Goal: Task Accomplishment & Management: Use online tool/utility

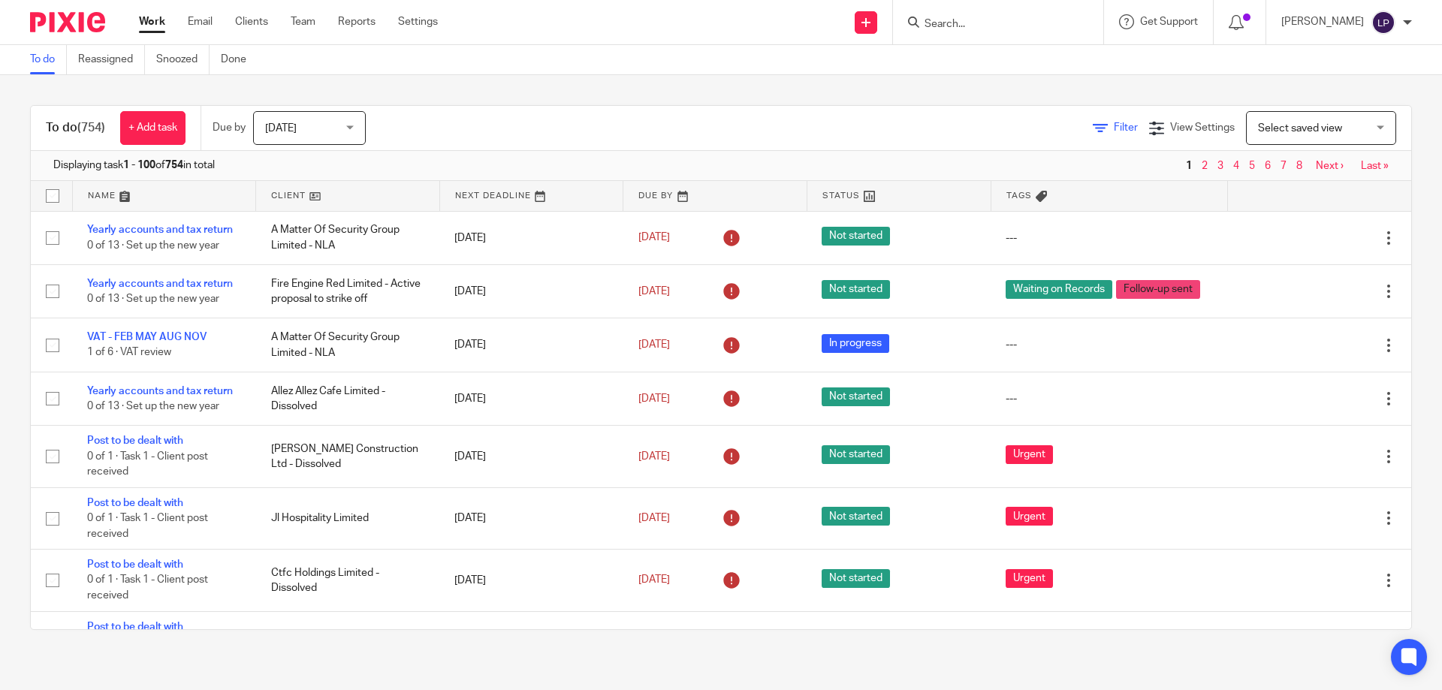
click at [1114, 123] on span "Filter" at bounding box center [1126, 127] width 24 height 11
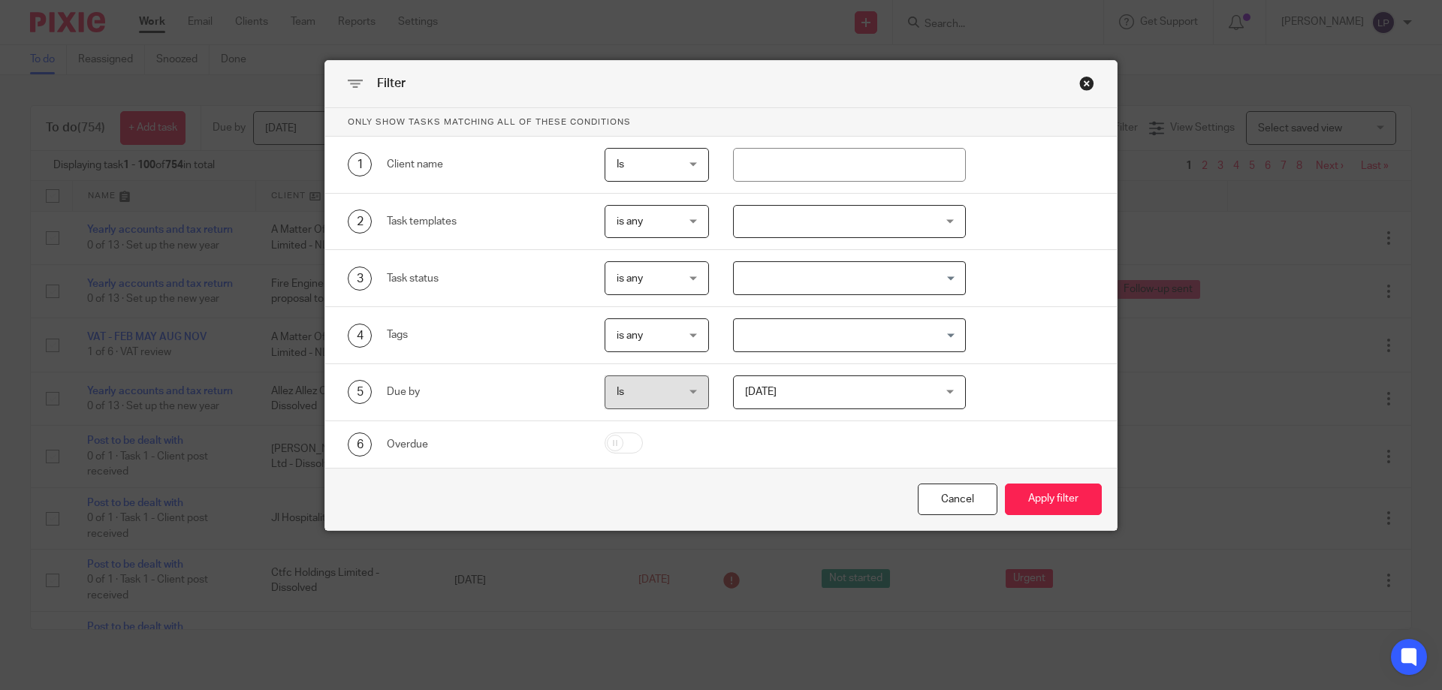
click at [801, 224] on div at bounding box center [850, 222] width 234 height 34
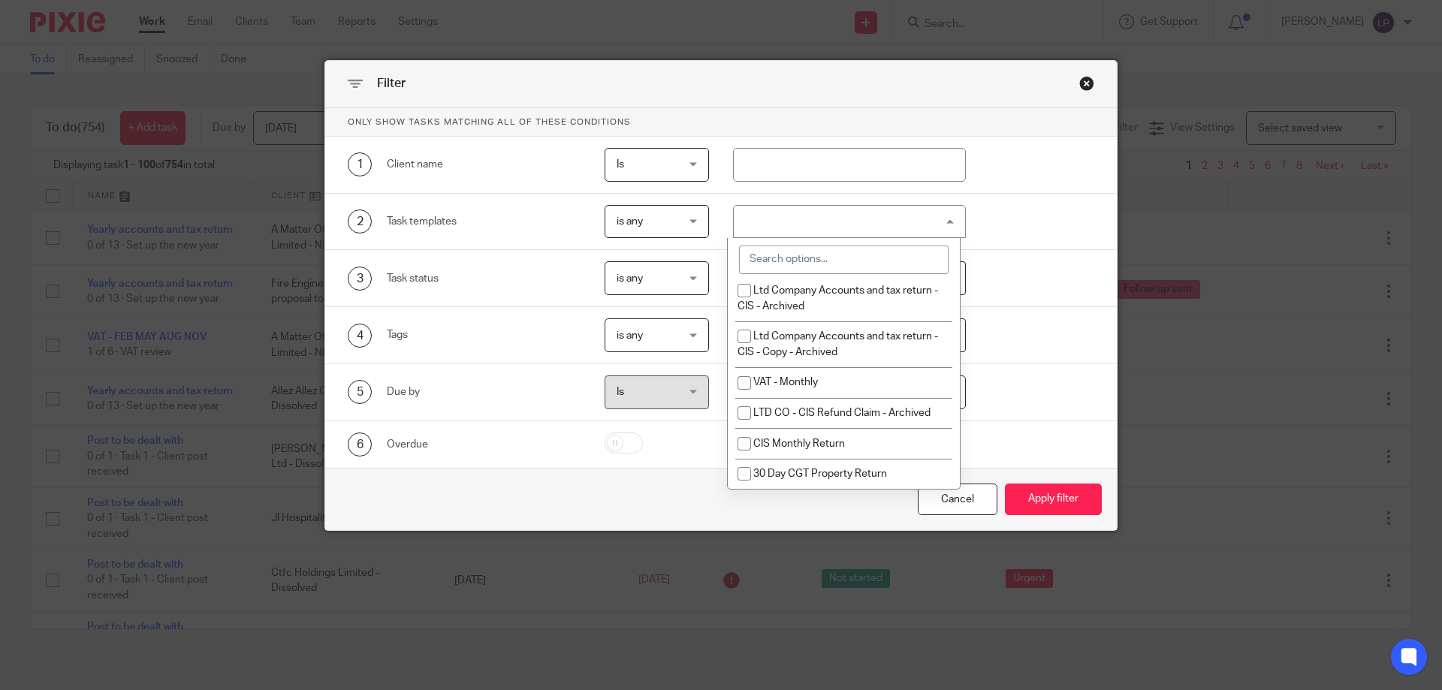
scroll to position [676, 0]
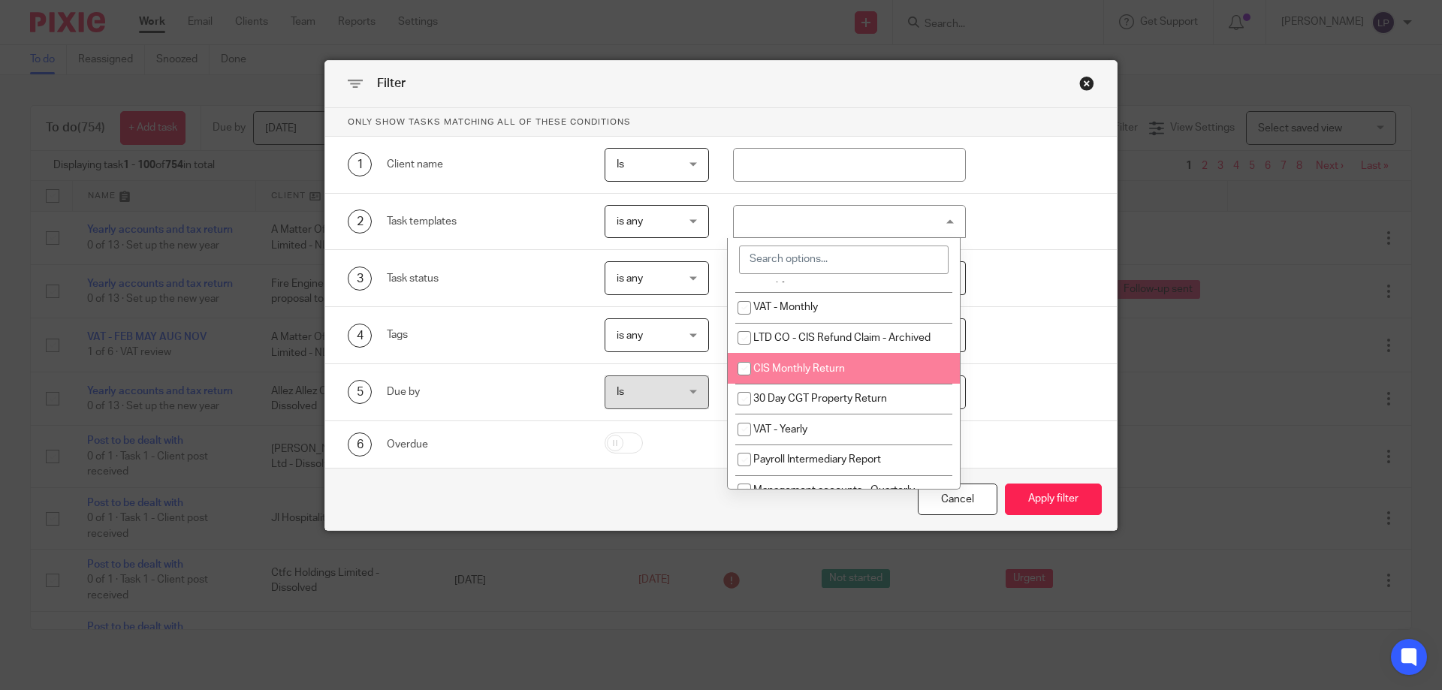
click at [831, 367] on span "CIS Monthly Return" at bounding box center [799, 369] width 92 height 11
checkbox input "true"
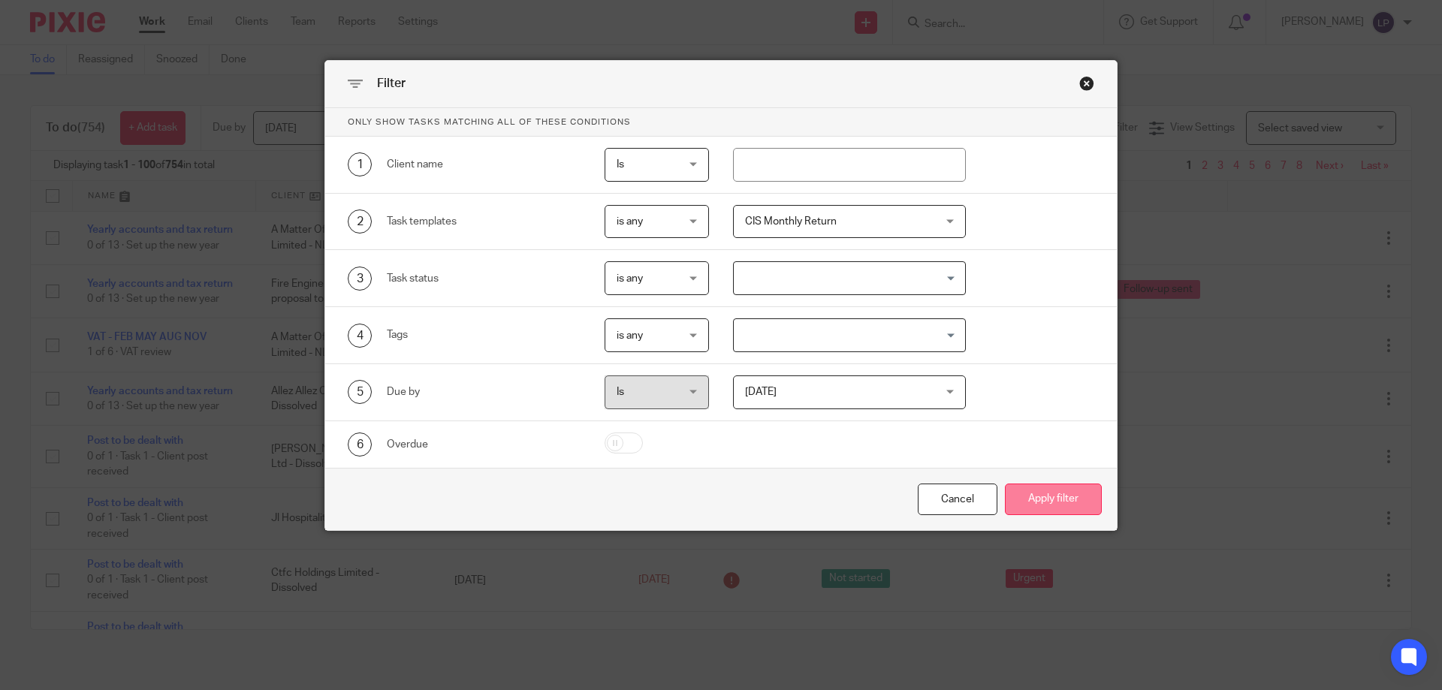
click at [1043, 493] on button "Apply filter" at bounding box center [1053, 500] width 97 height 32
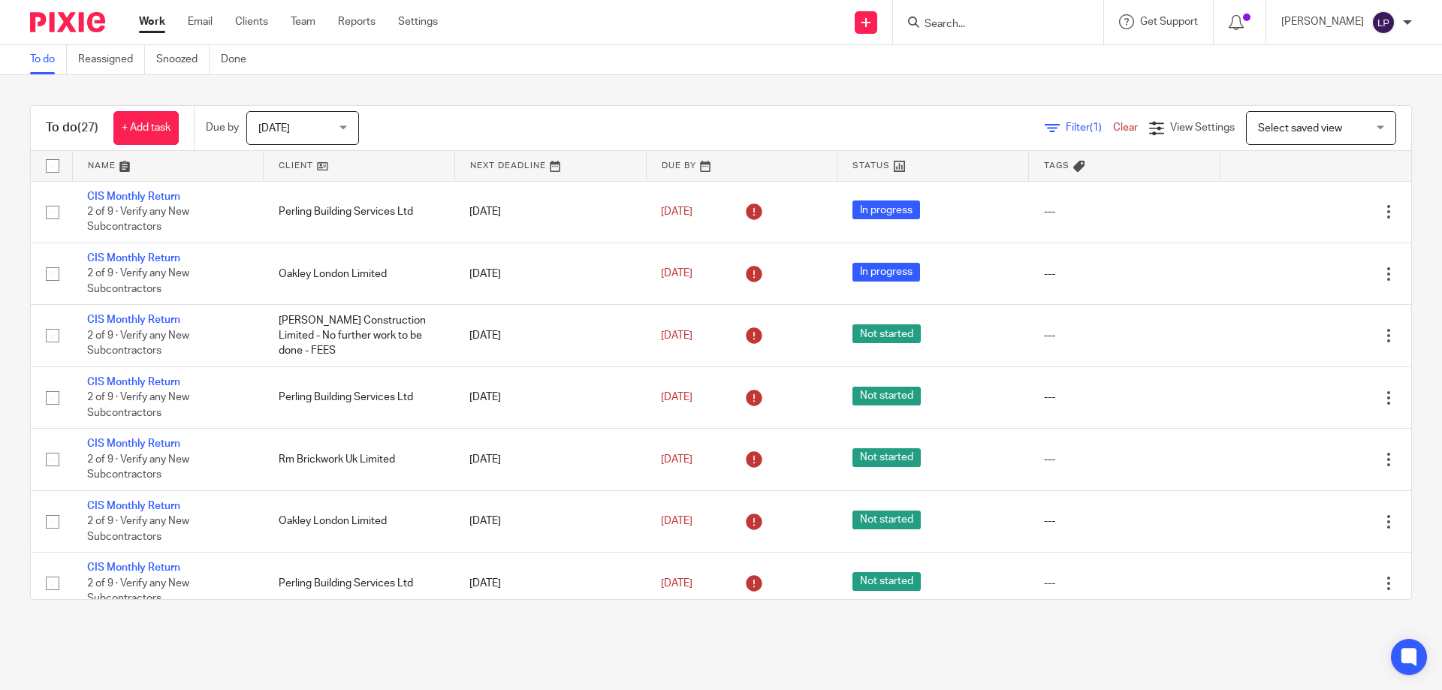
click at [282, 169] on link at bounding box center [359, 166] width 191 height 30
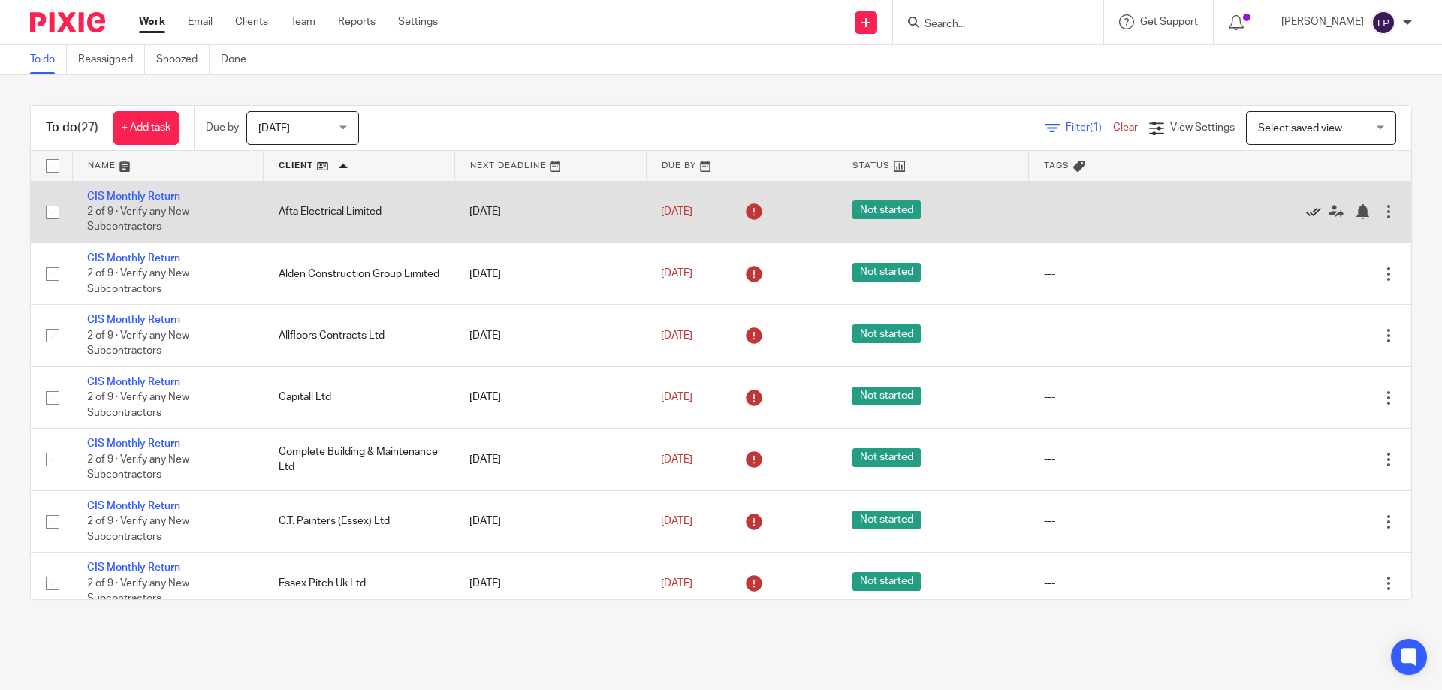
click at [1306, 210] on icon at bounding box center [1313, 211] width 15 height 15
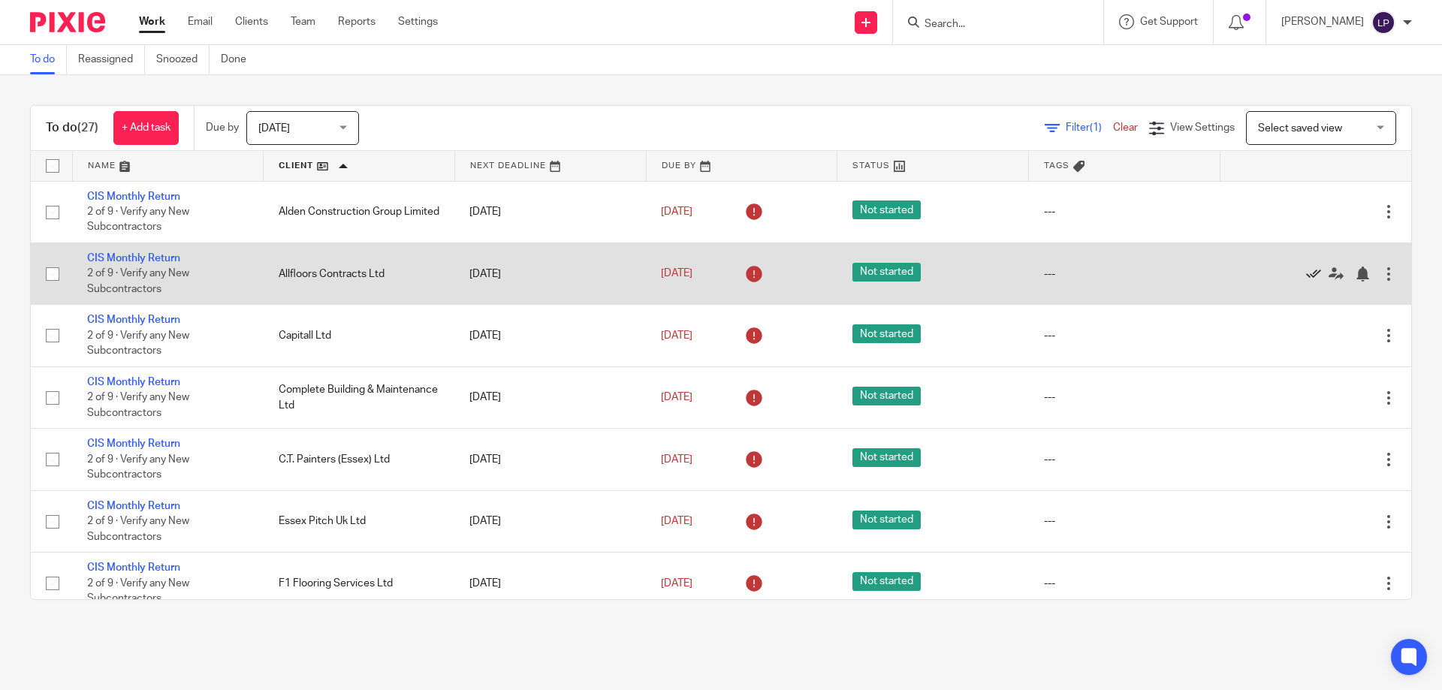
click at [1306, 270] on icon at bounding box center [1313, 274] width 15 height 15
